Goal: Task Accomplishment & Management: Manage account settings

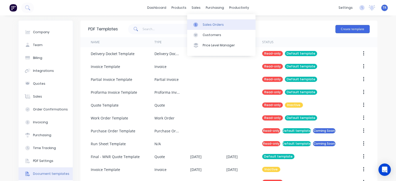
click at [208, 24] on div "Sales Orders" at bounding box center [213, 24] width 21 height 5
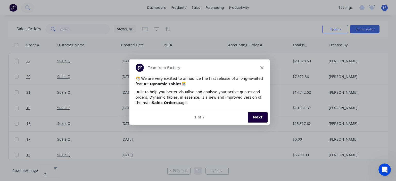
click at [257, 119] on button "Next" at bounding box center [258, 117] width 20 height 11
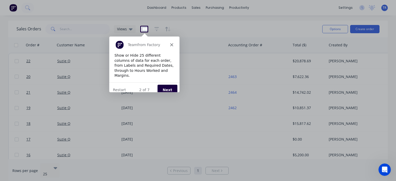
click at [171, 86] on button "Next" at bounding box center [167, 89] width 20 height 11
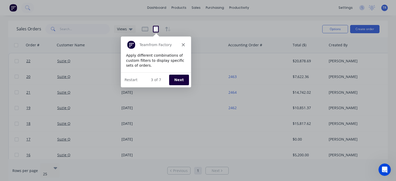
click at [174, 76] on button "Next" at bounding box center [179, 79] width 20 height 11
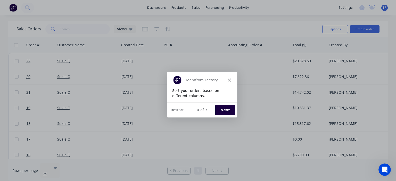
click at [227, 109] on button "Next" at bounding box center [225, 110] width 20 height 11
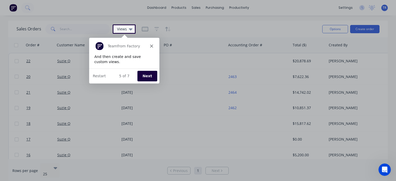
click at [147, 74] on button "Next" at bounding box center [147, 75] width 20 height 11
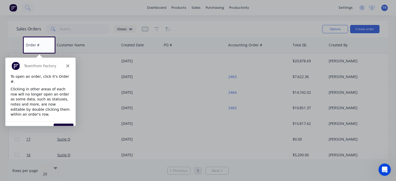
click at [58, 124] on button "Next" at bounding box center [63, 129] width 20 height 11
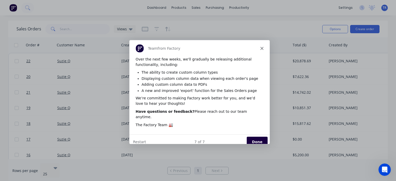
click at [263, 137] on button "Done" at bounding box center [256, 141] width 21 height 11
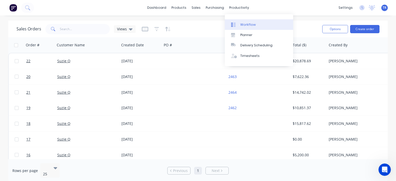
click at [244, 23] on div "Workflow" at bounding box center [247, 24] width 15 height 5
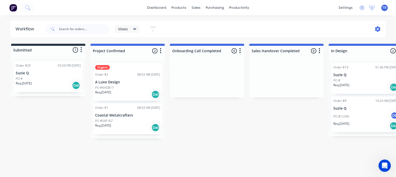
click at [379, 31] on icon at bounding box center [377, 29] width 5 height 6
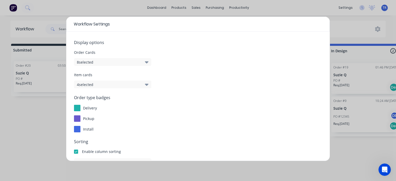
click at [100, 63] on button "8 selected" at bounding box center [112, 62] width 77 height 8
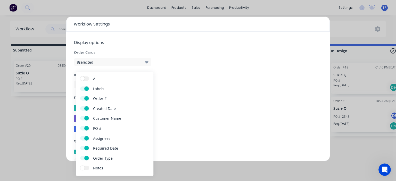
click at [100, 63] on button "8 selected" at bounding box center [112, 62] width 77 height 8
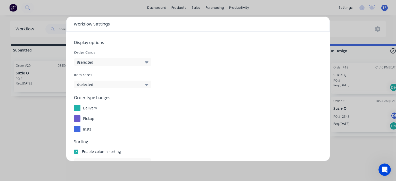
click at [108, 83] on button "4 selected" at bounding box center [112, 85] width 77 height 8
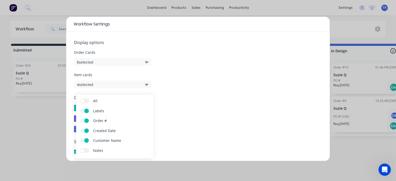
click at [108, 83] on button "4 selected" at bounding box center [112, 85] width 77 height 8
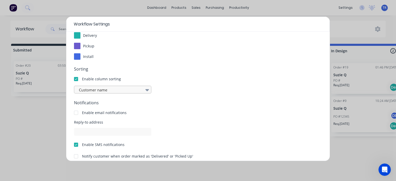
scroll to position [72, 0]
click at [334, 29] on div "Workflow Settings Display options Order Cards 8 selected Item cards 4 selected …" at bounding box center [198, 90] width 396 height 181
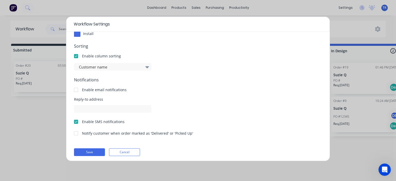
scroll to position [98, 0]
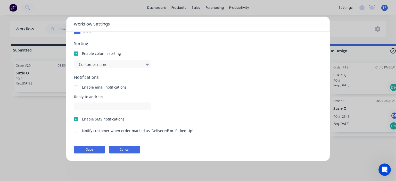
click at [128, 149] on button "Cancel" at bounding box center [124, 150] width 31 height 8
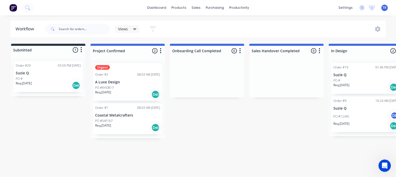
click at [82, 48] on button "button" at bounding box center [81, 50] width 6 height 6
click at [135, 30] on icon at bounding box center [135, 29] width 4 height 2
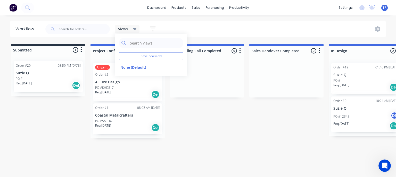
click at [176, 30] on div "Views Save new view None (Default) edit Show/Hide statuses Show line item cards…" at bounding box center [215, 28] width 342 height 15
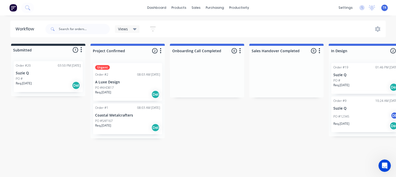
click at [156, 28] on button "button" at bounding box center [153, 29] width 17 height 10
click at [377, 29] on icon at bounding box center [378, 29] width 2 height 2
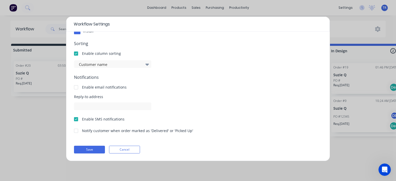
click at [343, 27] on div "Workflow Settings Display options Order Cards 8 selected Item cards 4 selected …" at bounding box center [198, 90] width 396 height 181
click at [347, 5] on div "Workflow Settings Display options Order Cards 8 selected Item cards 4 selected …" at bounding box center [198, 90] width 396 height 181
click at [124, 151] on button "Cancel" at bounding box center [124, 150] width 31 height 8
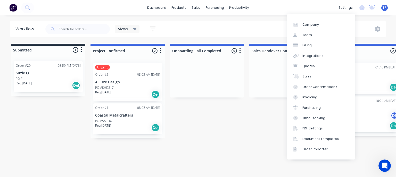
click at [346, 12] on div "dashboard products sales purchasing productivity dashboard products Product Cat…" at bounding box center [198, 7] width 396 height 15
click at [347, 5] on div "settings" at bounding box center [345, 8] width 19 height 8
click at [318, 59] on link "Integrations" at bounding box center [321, 56] width 68 height 10
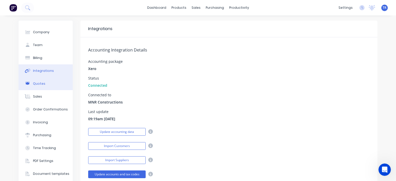
click at [42, 86] on div "Quotes" at bounding box center [39, 83] width 12 height 5
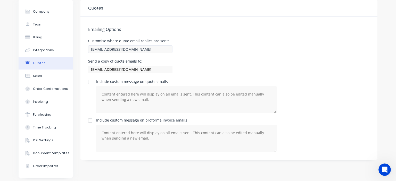
scroll to position [22, 0]
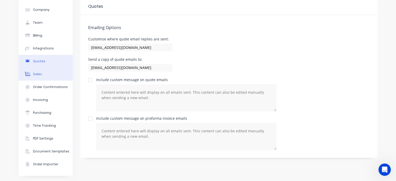
click at [42, 74] on button "Sales" at bounding box center [46, 74] width 54 height 13
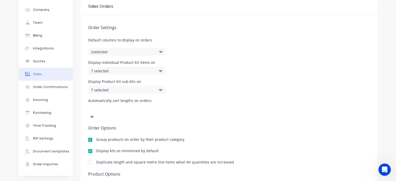
click at [149, 51] on button "2 selected" at bounding box center [126, 52] width 77 height 8
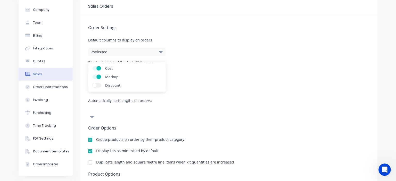
click at [149, 51] on button "2 selected" at bounding box center [126, 52] width 77 height 8
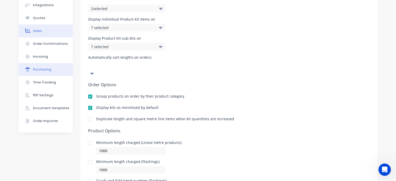
scroll to position [64, 0]
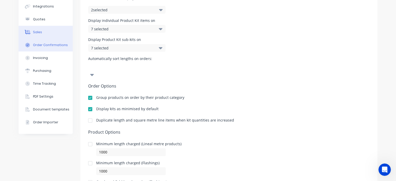
click at [46, 47] on div "Order Confirmations" at bounding box center [50, 45] width 35 height 5
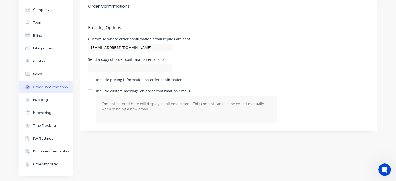
scroll to position [22, 0]
click at [48, 140] on div "PDF Settings" at bounding box center [43, 138] width 20 height 5
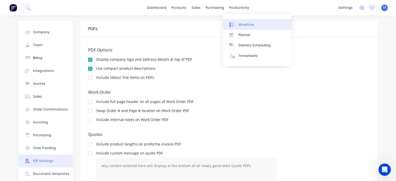
click at [250, 27] on link "Workflow" at bounding box center [257, 24] width 68 height 10
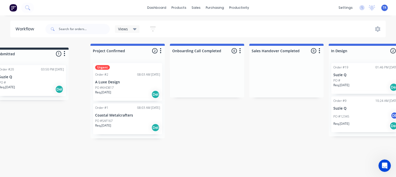
drag, startPoint x: 71, startPoint y: 51, endPoint x: 56, endPoint y: 55, distance: 15.3
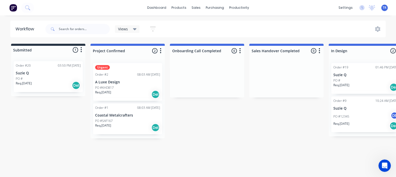
drag, startPoint x: 75, startPoint y: 105, endPoint x: 69, endPoint y: 111, distance: 8.6
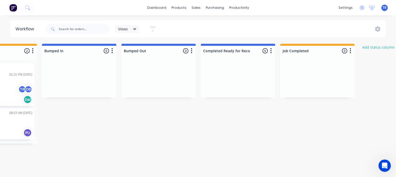
scroll to position [0, 538]
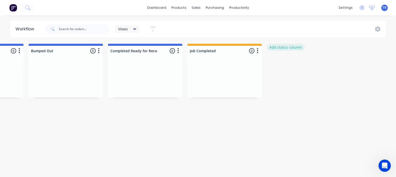
click at [293, 50] on button "Add status column" at bounding box center [286, 47] width 38 height 7
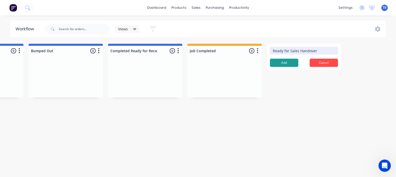
type input "Ready for Sales Handover"
click at [284, 62] on button "Add" at bounding box center [284, 63] width 28 height 8
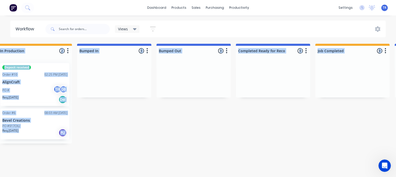
scroll to position [0, 274]
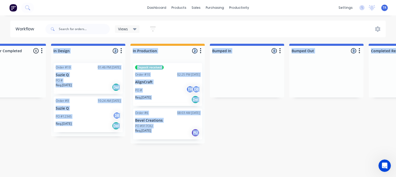
drag, startPoint x: 295, startPoint y: 60, endPoint x: 1, endPoint y: 82, distance: 294.6
click at [0, 82] on div "Submitted 1 Status colour #273444 hex #273444 Save Cancel Summaries Total order…" at bounding box center [222, 94] width 1009 height 100
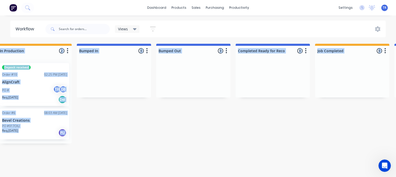
scroll to position [0, 613]
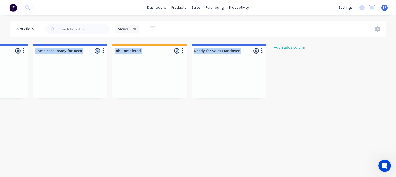
click at [243, 81] on div at bounding box center [229, 78] width 74 height 39
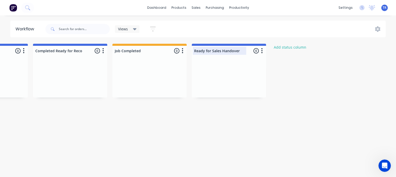
drag, startPoint x: 232, startPoint y: 44, endPoint x: 203, endPoint y: 52, distance: 29.7
click at [203, 52] on div "Ready for Sales Handover 0 Status colour #4169E1 hex #4169E1 Save Cancel Notifi…" at bounding box center [229, 50] width 74 height 12
drag, startPoint x: 257, startPoint y: 50, endPoint x: 243, endPoint y: 53, distance: 14.4
click at [243, 53] on div "Ready for Sales Handover 0 Status colour #4169E1 hex #4169E1 Save Cancel Notifi…" at bounding box center [229, 50] width 74 height 12
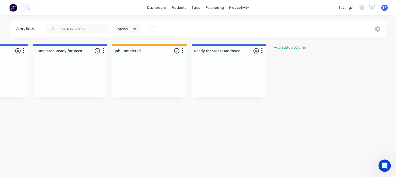
drag, startPoint x: 248, startPoint y: 60, endPoint x: 225, endPoint y: 61, distance: 22.5
click at [225, 61] on div at bounding box center [229, 78] width 74 height 39
click at [264, 50] on button "button" at bounding box center [262, 51] width 6 height 6
drag, startPoint x: 234, startPoint y: 45, endPoint x: 189, endPoint y: 54, distance: 45.8
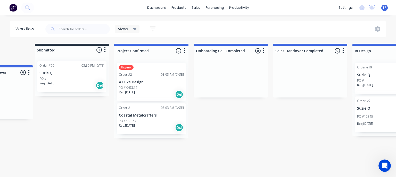
scroll to position [0, 0]
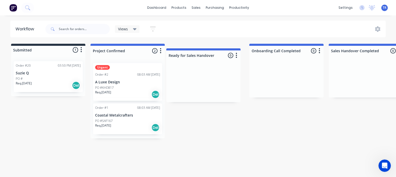
drag, startPoint x: 235, startPoint y: 51, endPoint x: 208, endPoint y: 57, distance: 27.7
click at [239, 50] on button "button" at bounding box center [240, 51] width 6 height 6
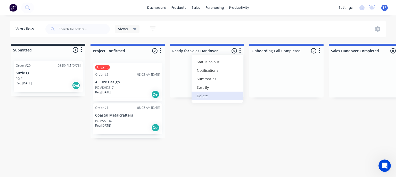
click at [208, 98] on button "Delete" at bounding box center [218, 96] width 52 height 9
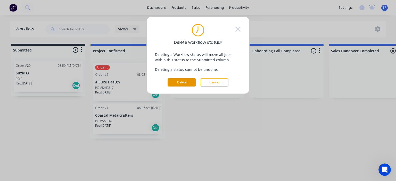
click at [189, 82] on button "Delete" at bounding box center [182, 82] width 28 height 8
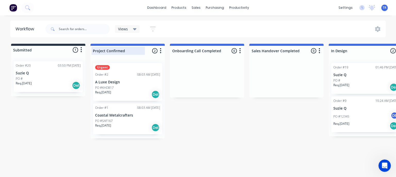
click at [112, 51] on div at bounding box center [128, 51] width 74 height 10
drag, startPoint x: 131, startPoint y: 50, endPoint x: 92, endPoint y: 53, distance: 39.3
click at [92, 53] on div "Project Confirmed" at bounding box center [118, 51] width 53 height 8
click at [130, 53] on input "Project Confirmed" at bounding box center [118, 50] width 51 height 5
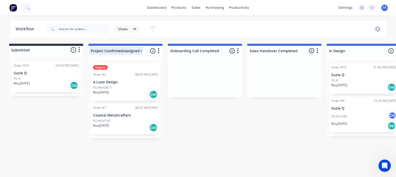
click at [136, 54] on div at bounding box center [125, 51] width 74 height 10
click at [133, 50] on input "Project Confirmed/assigned to PM" at bounding box center [116, 50] width 51 height 5
click at [134, 50] on input "Project Confirmed/assigned to PM" at bounding box center [116, 50] width 51 height 5
click at [158, 50] on icon "button" at bounding box center [159, 51] width 2 height 6
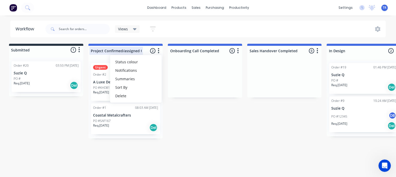
click at [135, 52] on div at bounding box center [125, 51] width 74 height 10
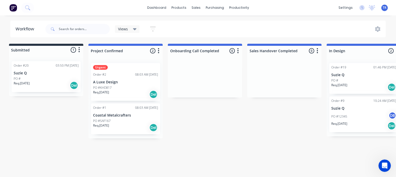
type input "Project Confirmed"
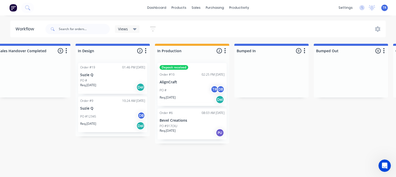
scroll to position [0, 538]
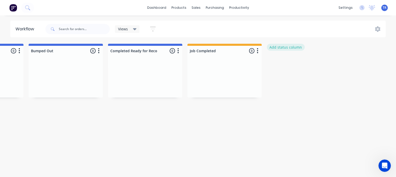
click at [292, 49] on button "Add status column" at bounding box center [286, 47] width 38 height 7
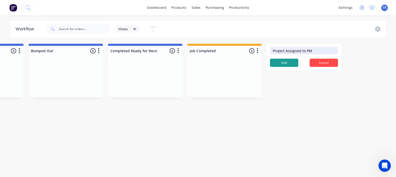
type input "Project Assigned to PM"
click at [288, 60] on button "Add" at bounding box center [284, 63] width 28 height 8
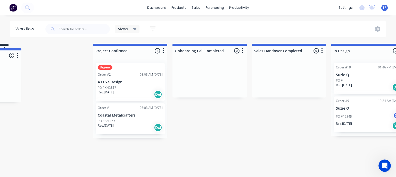
scroll to position [0, 0]
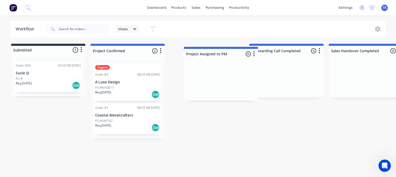
drag, startPoint x: 320, startPoint y: 47, endPoint x: 237, endPoint y: 51, distance: 83.9
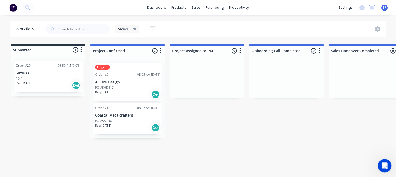
click at [382, 167] on icon "Open Intercom Messenger" at bounding box center [384, 165] width 9 height 9
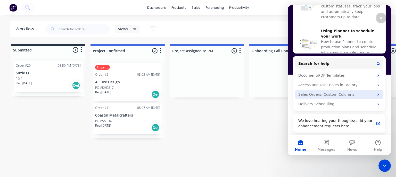
scroll to position [223, 0]
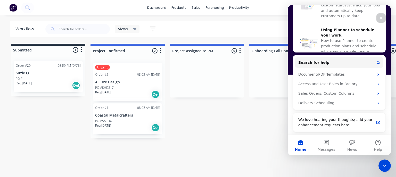
click at [380, 19] on icon "Close" at bounding box center [381, 18] width 3 height 3
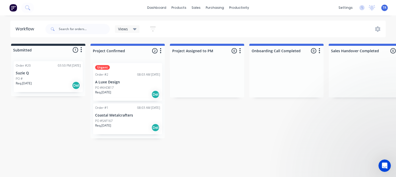
scroll to position [0, 0]
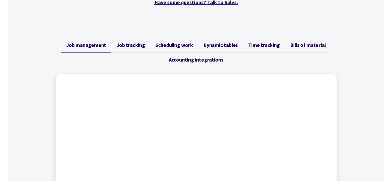
scroll to position [180, 0]
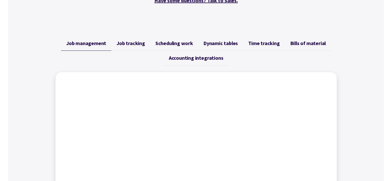
click at [185, 56] on span "Accounting integrations" at bounding box center [196, 58] width 54 height 6
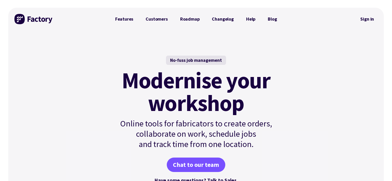
scroll to position [0, 0]
